Goal: Information Seeking & Learning: Check status

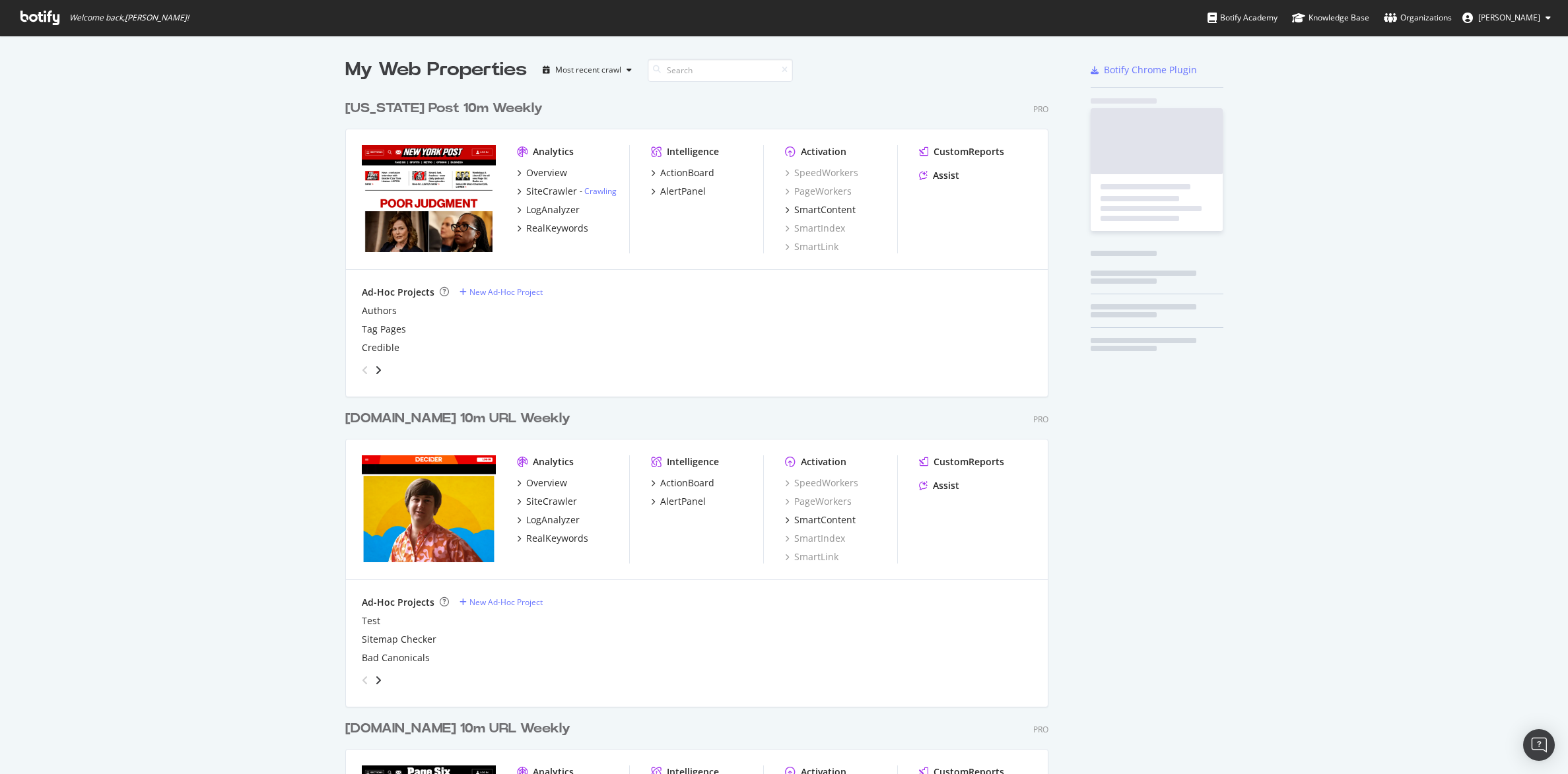
scroll to position [1569, 701]
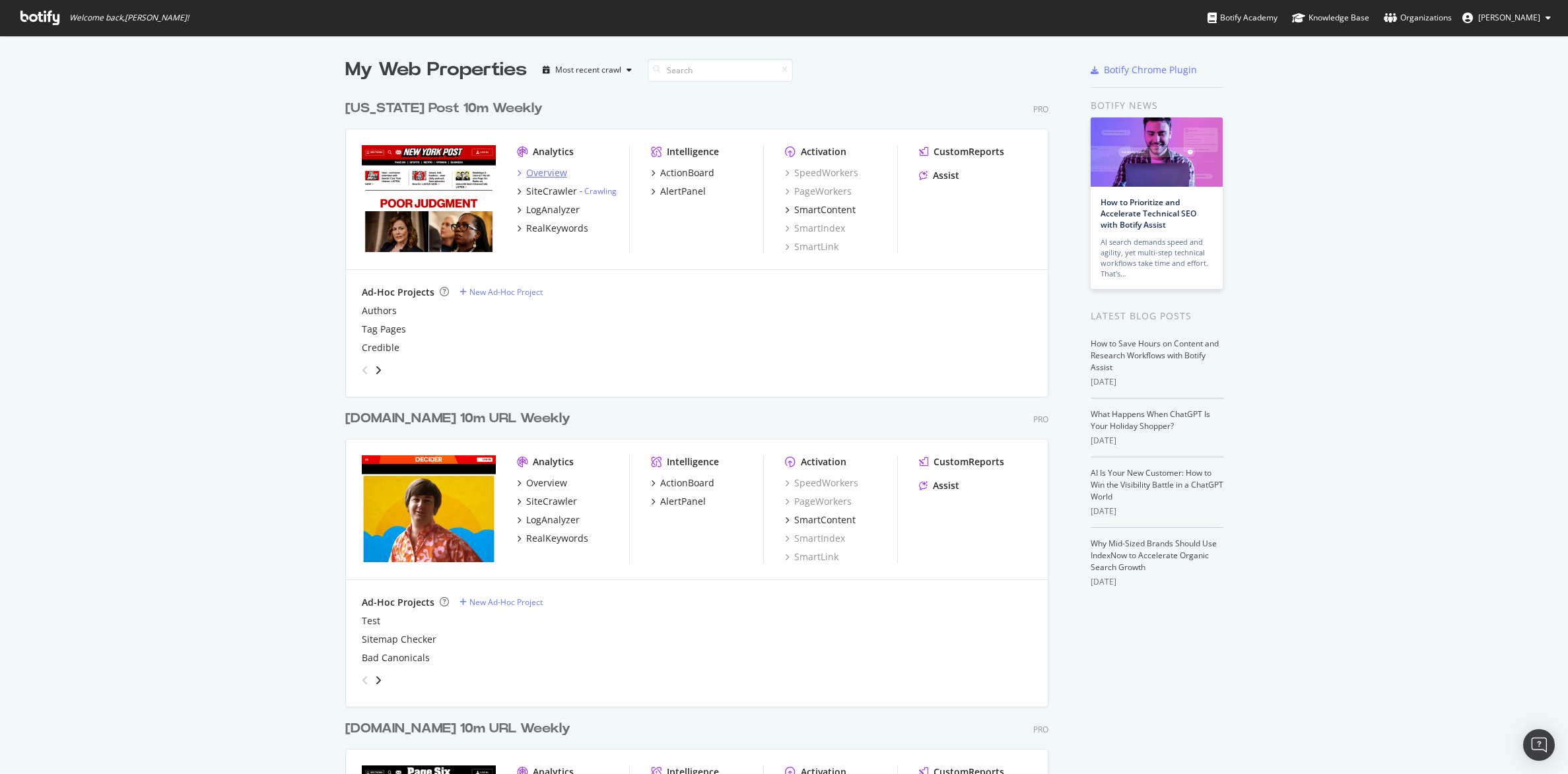
click at [535, 170] on div "Overview" at bounding box center [547, 173] width 41 height 13
